Goal: Task Accomplishment & Management: Manage account settings

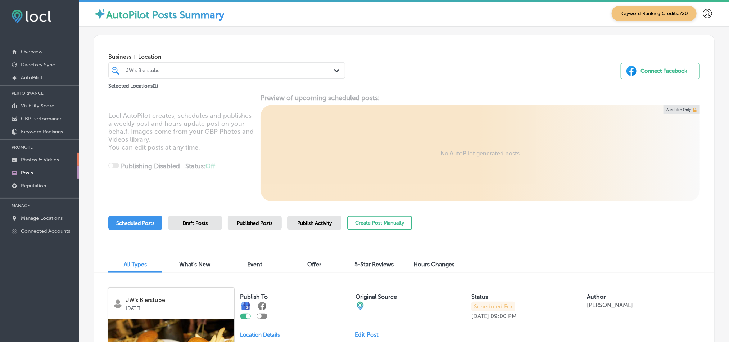
click at [46, 157] on p "Photos & Videos" at bounding box center [40, 160] width 38 height 6
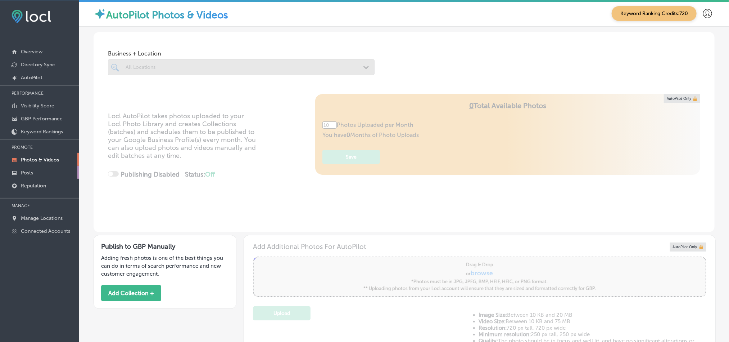
click at [37, 172] on link "Posts" at bounding box center [39, 172] width 79 height 13
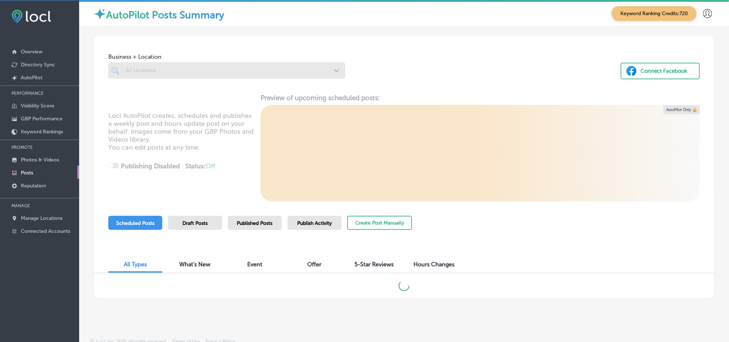
click at [151, 70] on div at bounding box center [226, 70] width 237 height 16
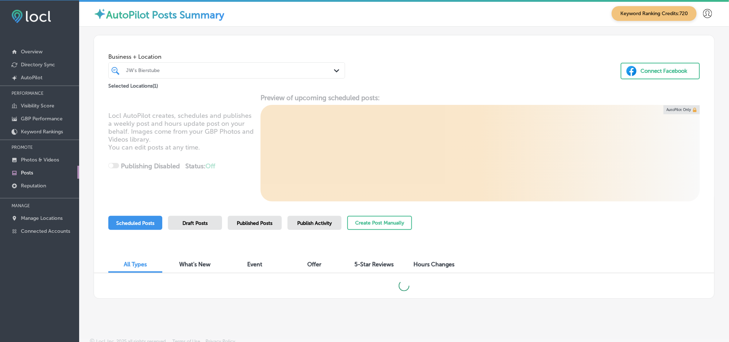
click at [229, 72] on div "JW's Bierstube" at bounding box center [230, 70] width 209 height 6
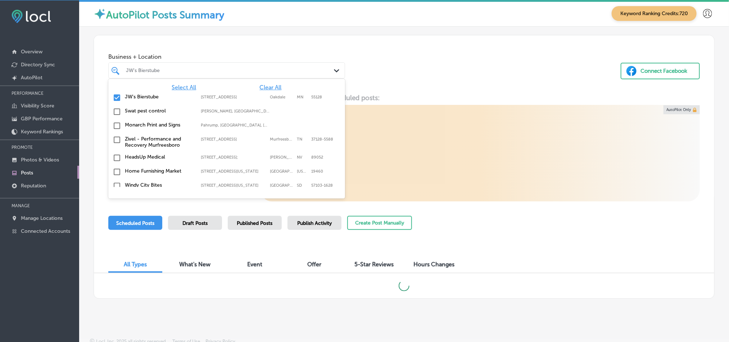
click at [268, 86] on span "Clear All" at bounding box center [270, 87] width 22 height 7
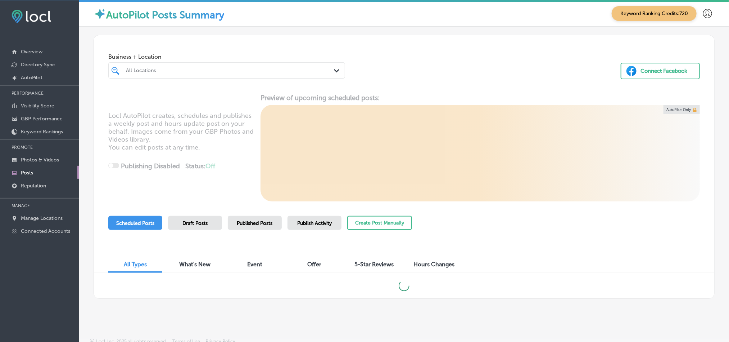
click at [255, 67] on div at bounding box center [216, 70] width 182 height 10
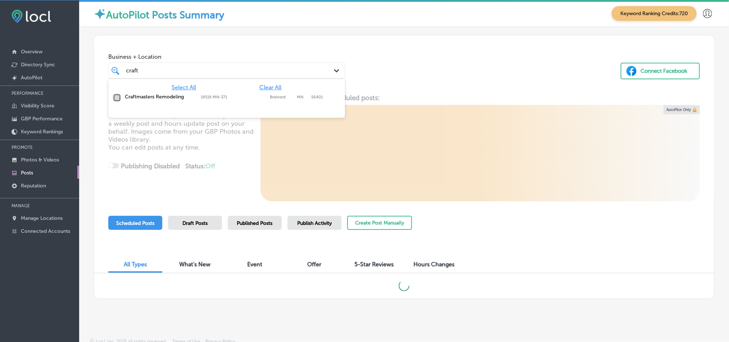
click at [120, 98] on input "checkbox" at bounding box center [117, 97] width 9 height 9
type input "craft"
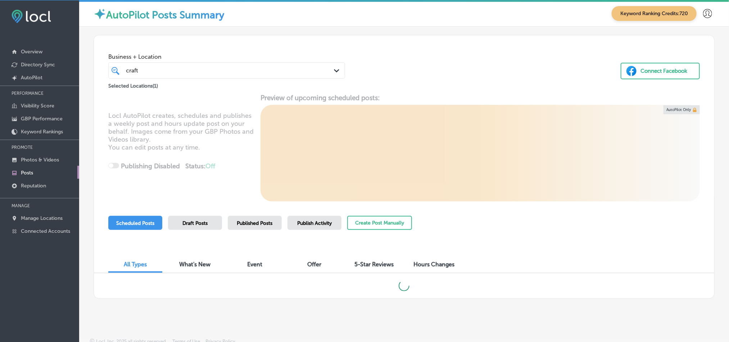
click at [398, 60] on div "Business + Location craft craft Path Created with Sketch. Selected Locations ( …" at bounding box center [404, 62] width 620 height 55
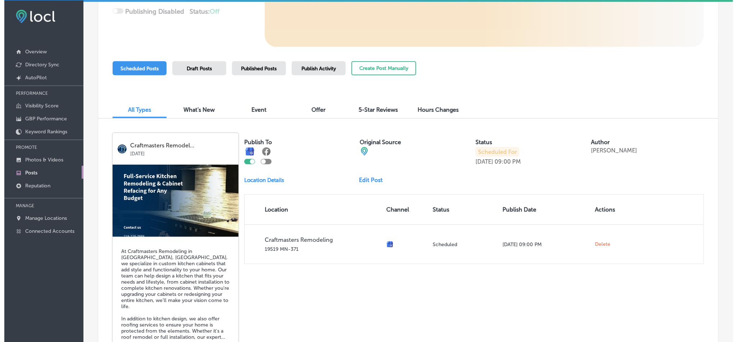
scroll to position [263, 0]
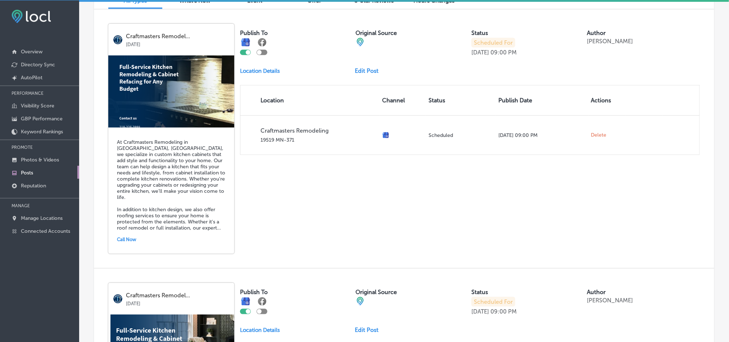
click at [211, 176] on h5 "At Craftmasters Remodeling in [GEOGRAPHIC_DATA], [GEOGRAPHIC_DATA], we speciali…" at bounding box center [171, 185] width 109 height 92
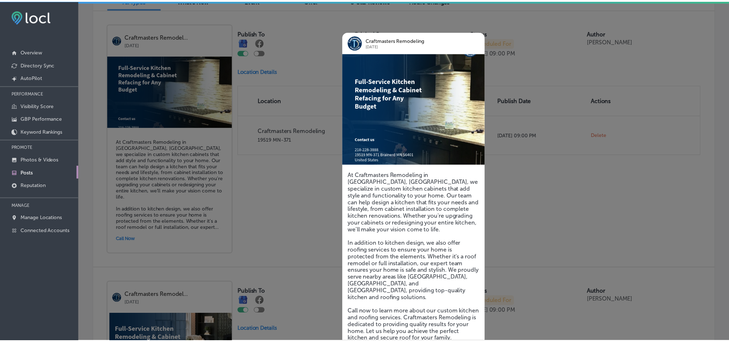
scroll to position [31, 0]
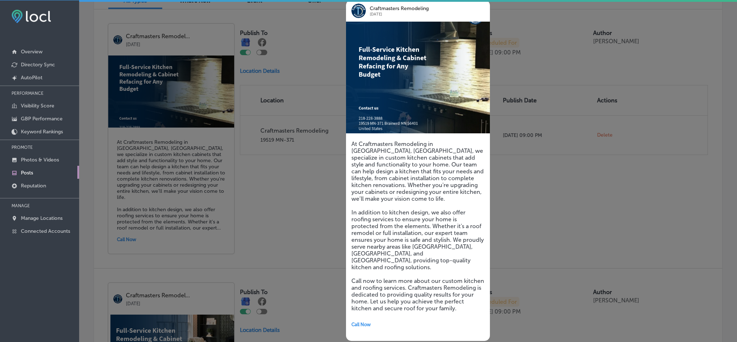
click at [524, 237] on div at bounding box center [368, 171] width 737 height 342
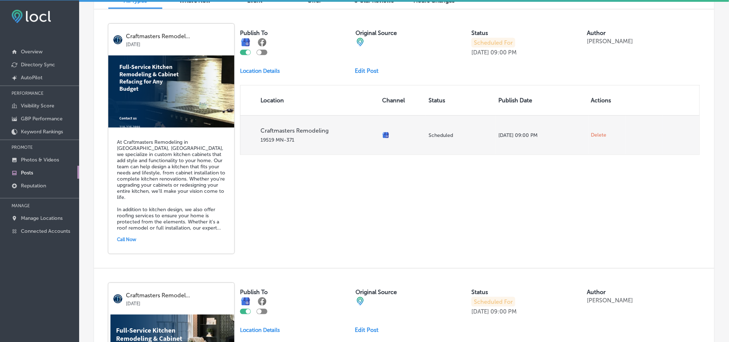
click at [591, 134] on span "Delete" at bounding box center [598, 135] width 15 height 6
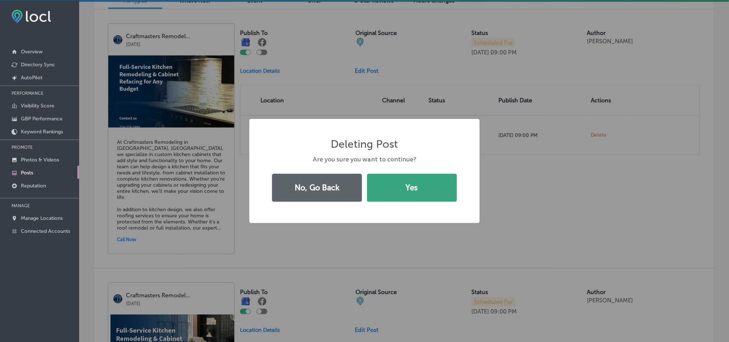
click at [425, 184] on button "Yes" at bounding box center [412, 187] width 90 height 28
